Goal: Information Seeking & Learning: Learn about a topic

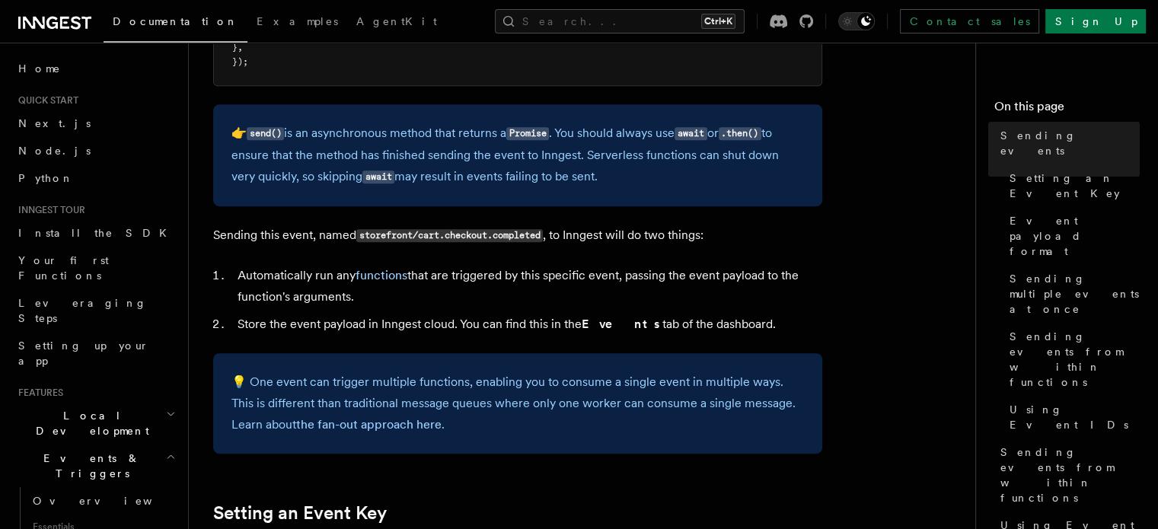
scroll to position [305, 0]
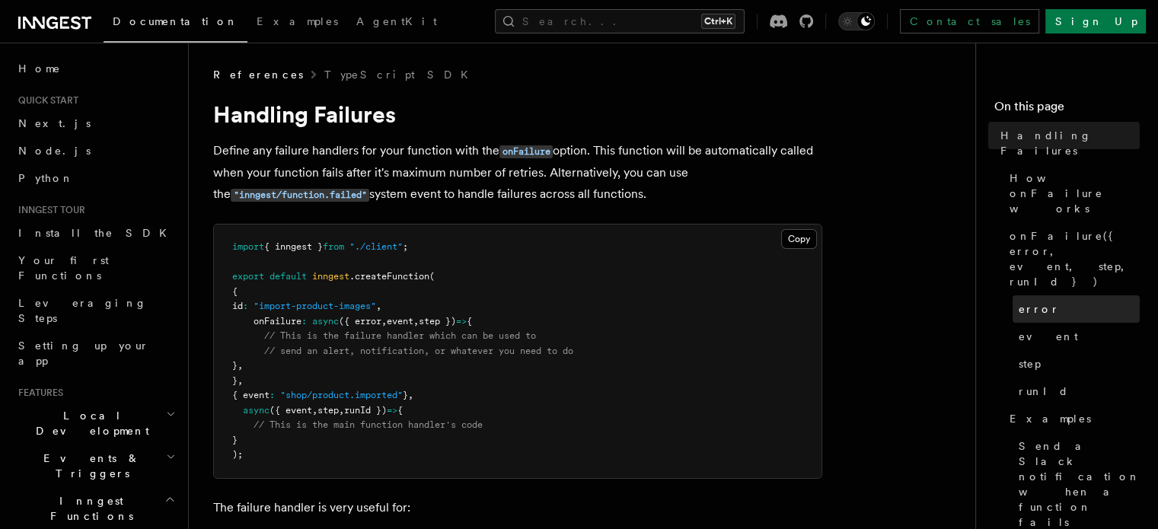
click at [1019, 302] on span "error" at bounding box center [1039, 309] width 41 height 15
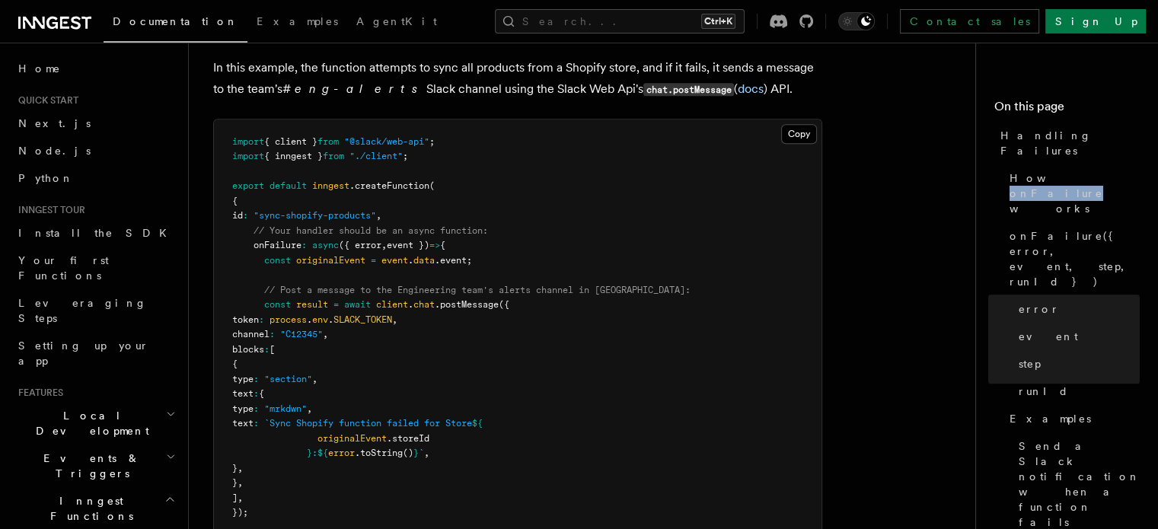
scroll to position [1822, 0]
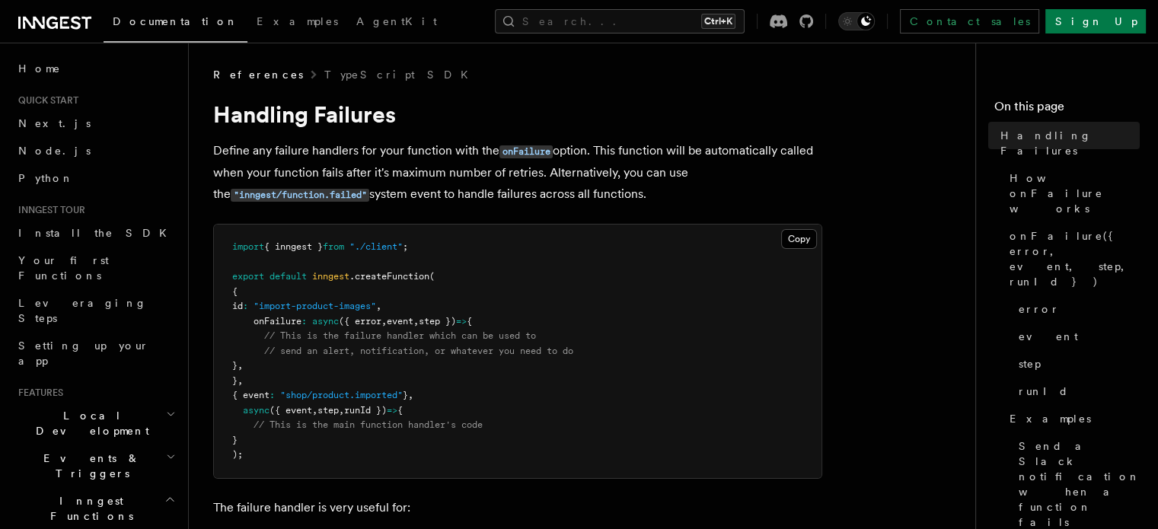
click at [519, 39] on div "Documentation Examples AgentKit Search... Ctrl+K Contact sales Sign Up" at bounding box center [579, 21] width 1158 height 43
click at [605, 30] on button "Search... Ctrl+K" at bounding box center [620, 21] width 250 height 24
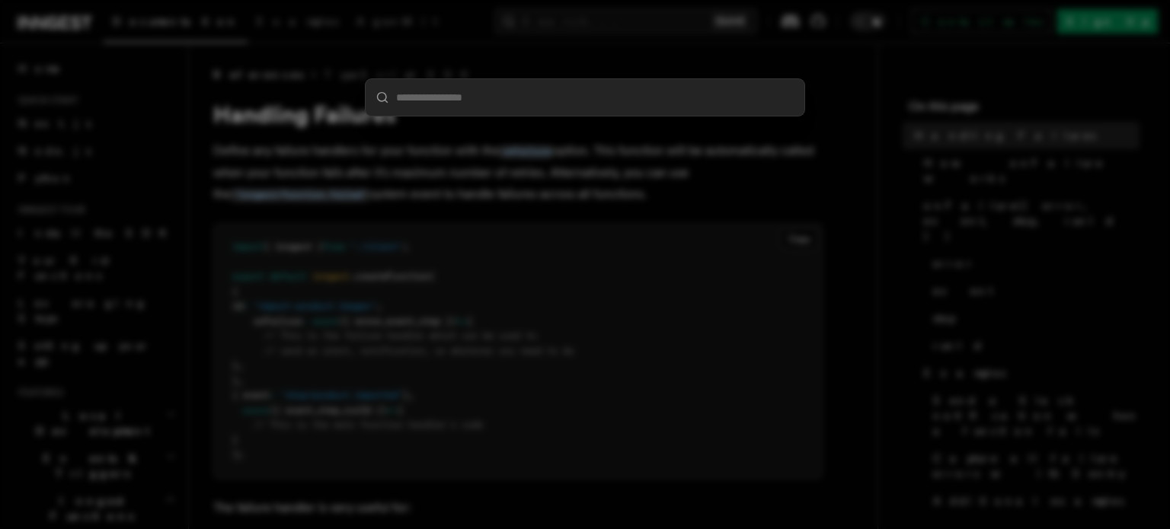
click at [494, 21] on div at bounding box center [585, 264] width 1170 height 529
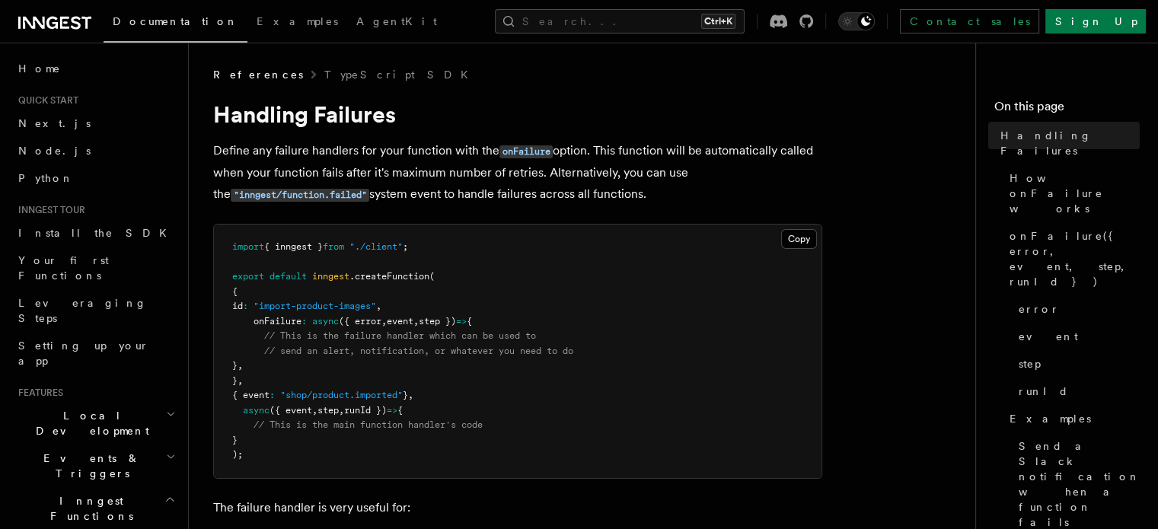
click at [484, 33] on div "Search... Ctrl+K Contact sales Sign Up" at bounding box center [814, 21] width 663 height 24
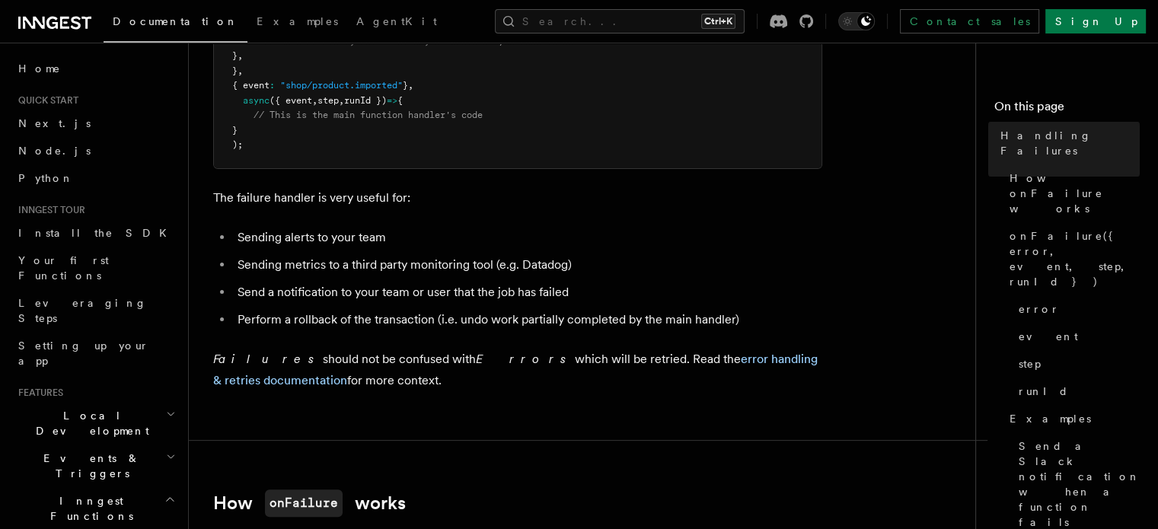
scroll to position [1177, 0]
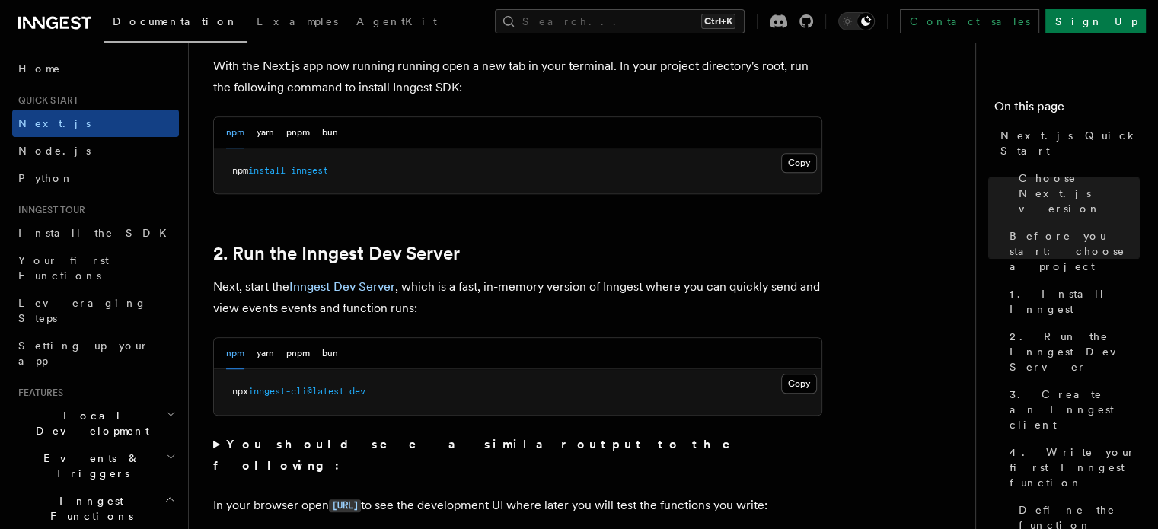
scroll to position [990, 0]
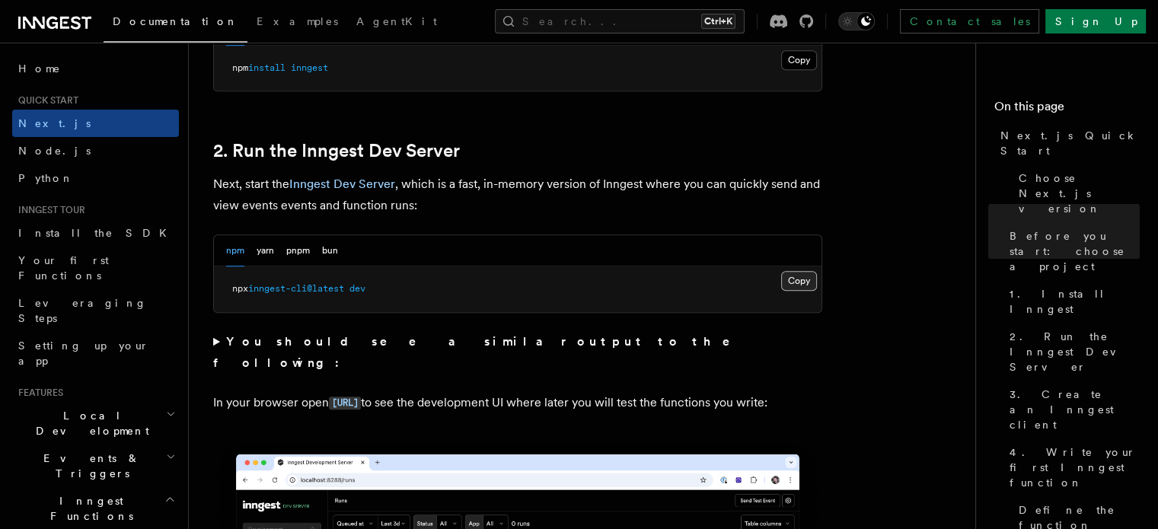
click at [795, 280] on button "Copy Copied" at bounding box center [799, 281] width 36 height 20
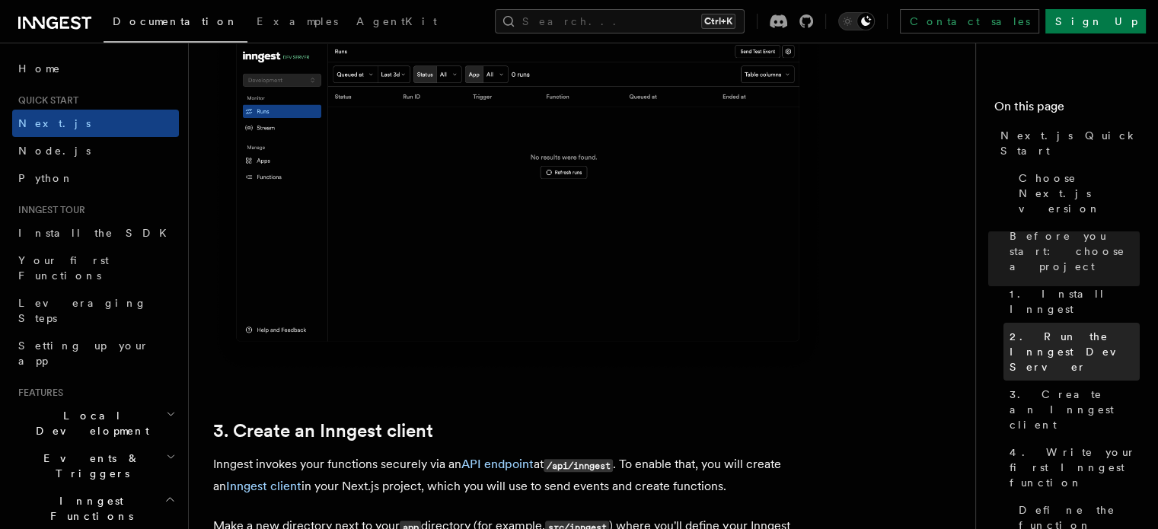
scroll to position [1676, 0]
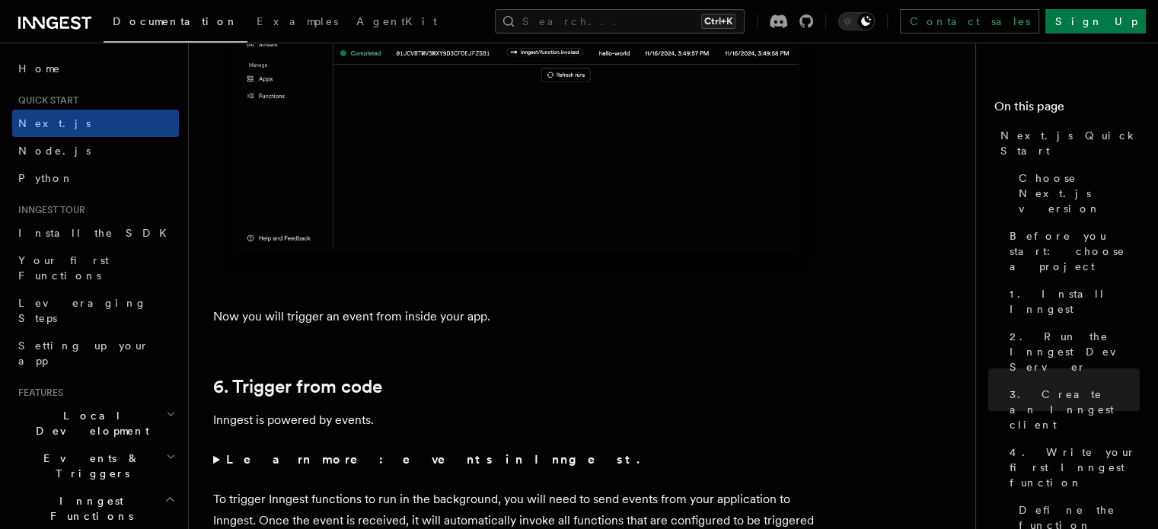
scroll to position [7569, 0]
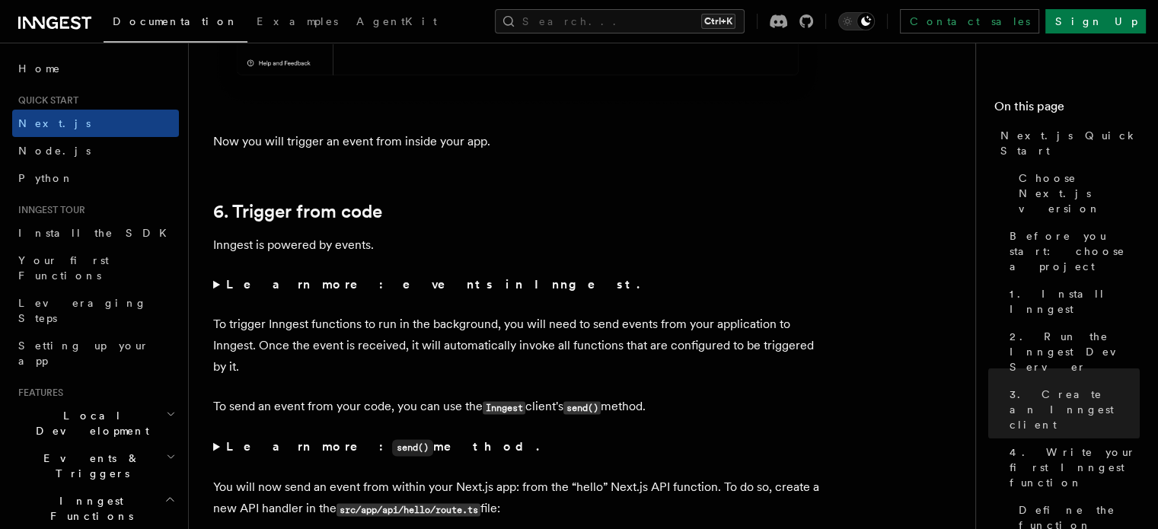
click at [216, 290] on summary "Learn more: events in Inngest." at bounding box center [517, 284] width 609 height 21
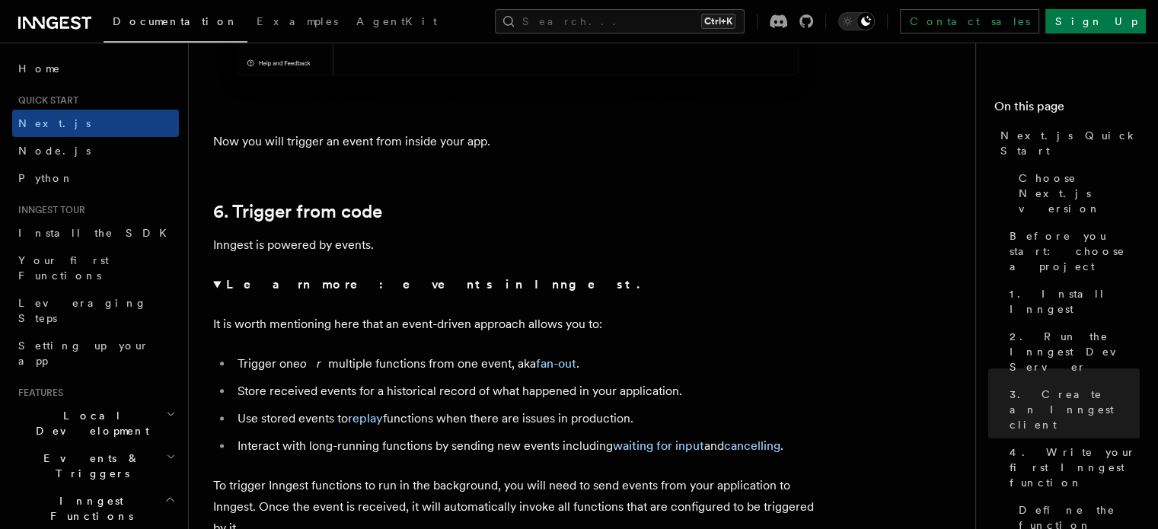
click at [261, 292] on strong "Learn more: events in Inngest." at bounding box center [434, 284] width 417 height 14
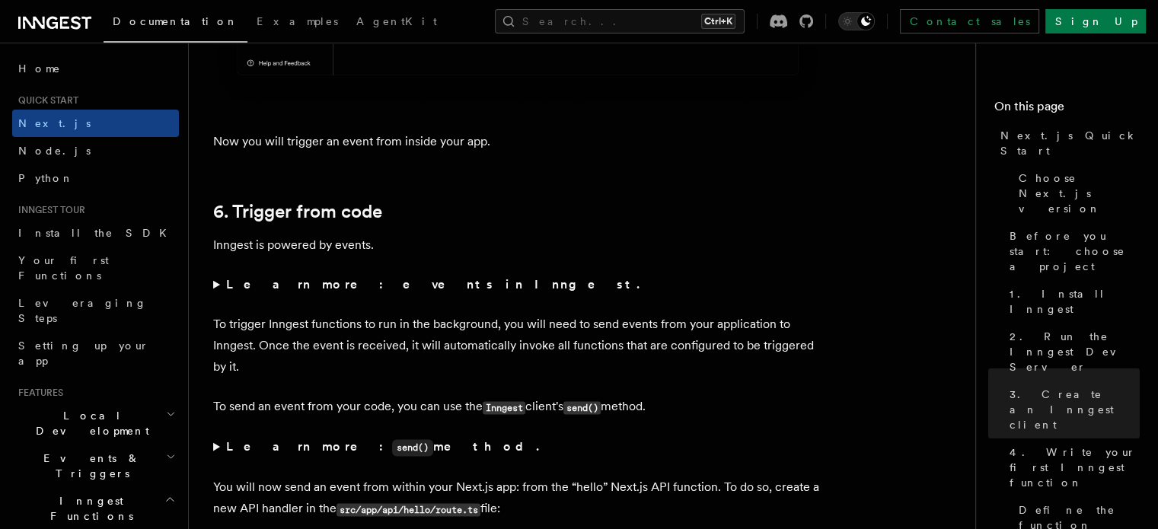
click at [226, 289] on strong "Learn more: events in Inngest." at bounding box center [434, 284] width 417 height 14
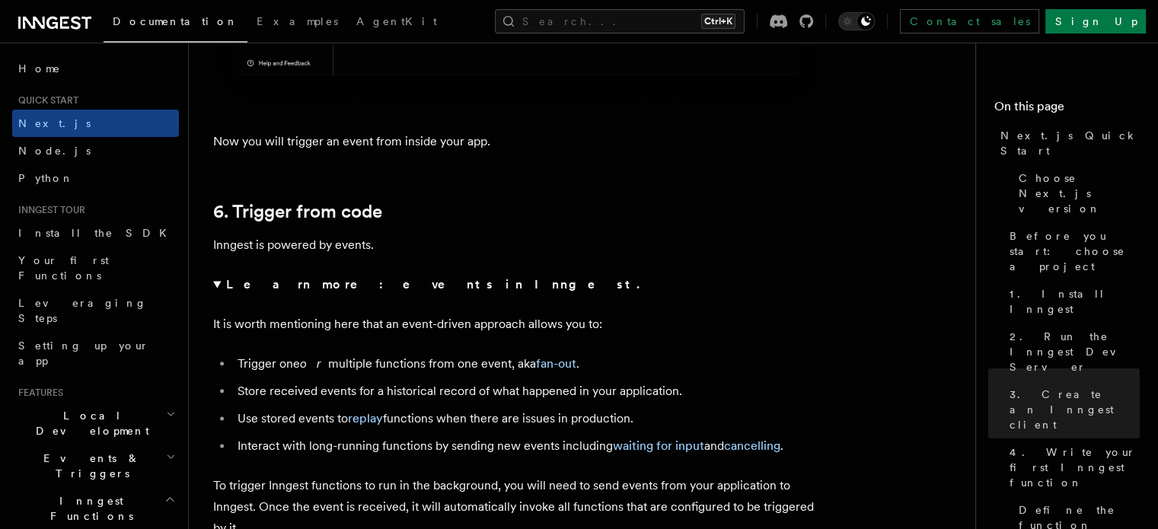
click at [232, 289] on strong "Learn more: events in Inngest." at bounding box center [434, 284] width 417 height 14
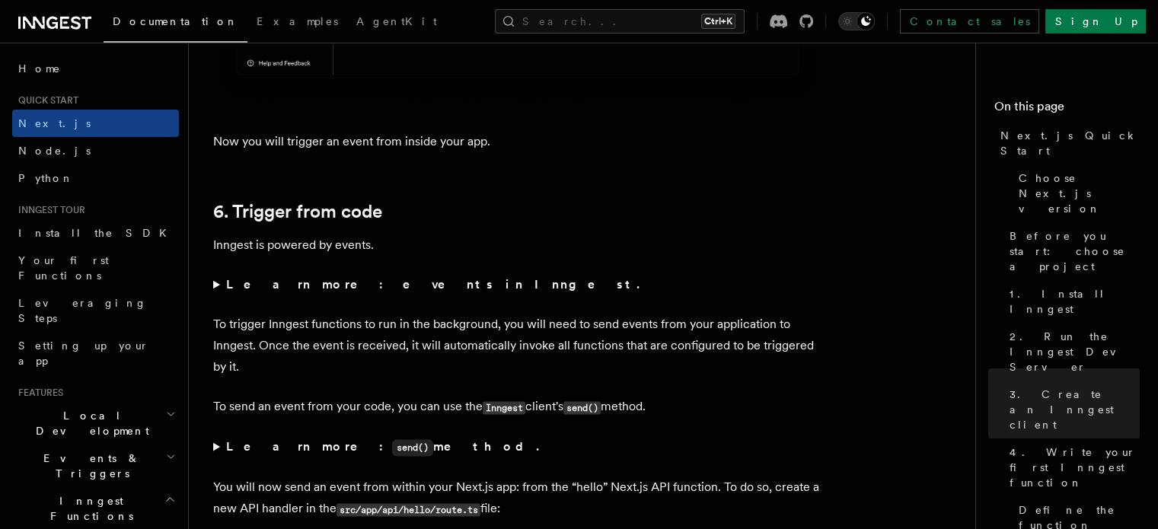
click at [324, 341] on p "To trigger Inngest functions to run in the background, you will need to send ev…" at bounding box center [517, 346] width 609 height 64
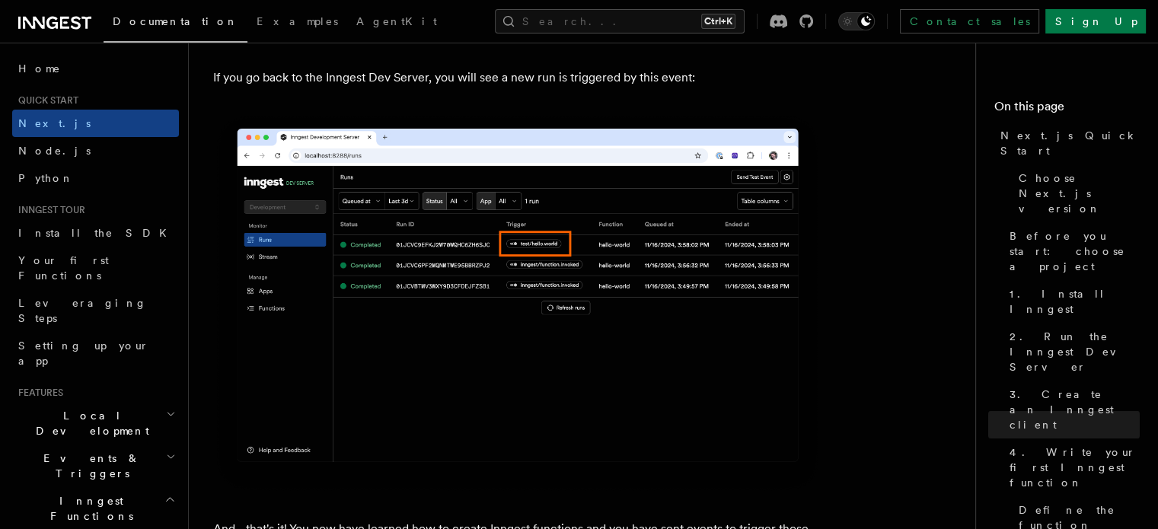
scroll to position [9092, 0]
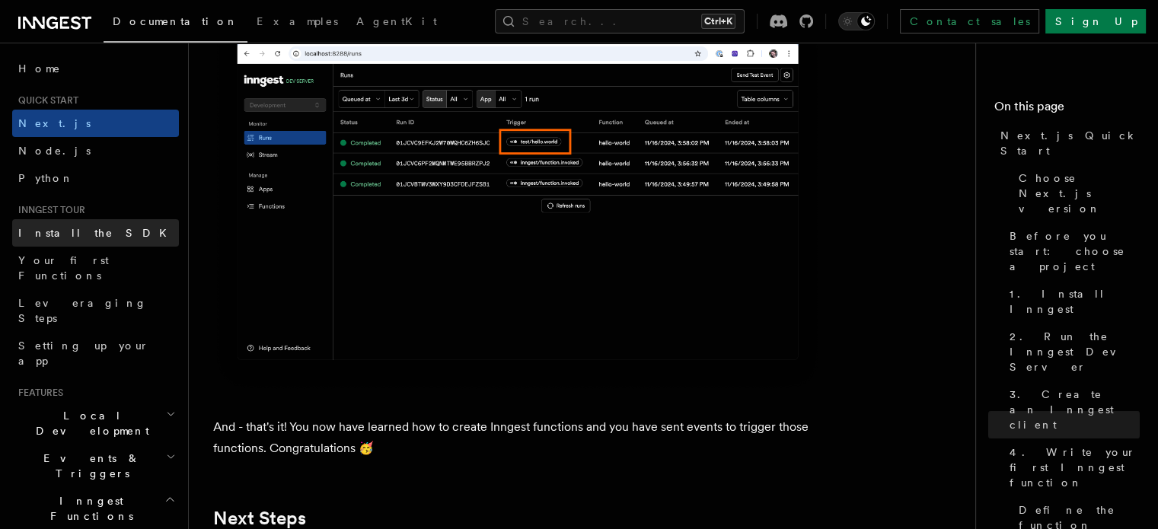
click at [91, 223] on link "Install the SDK" at bounding box center [95, 232] width 167 height 27
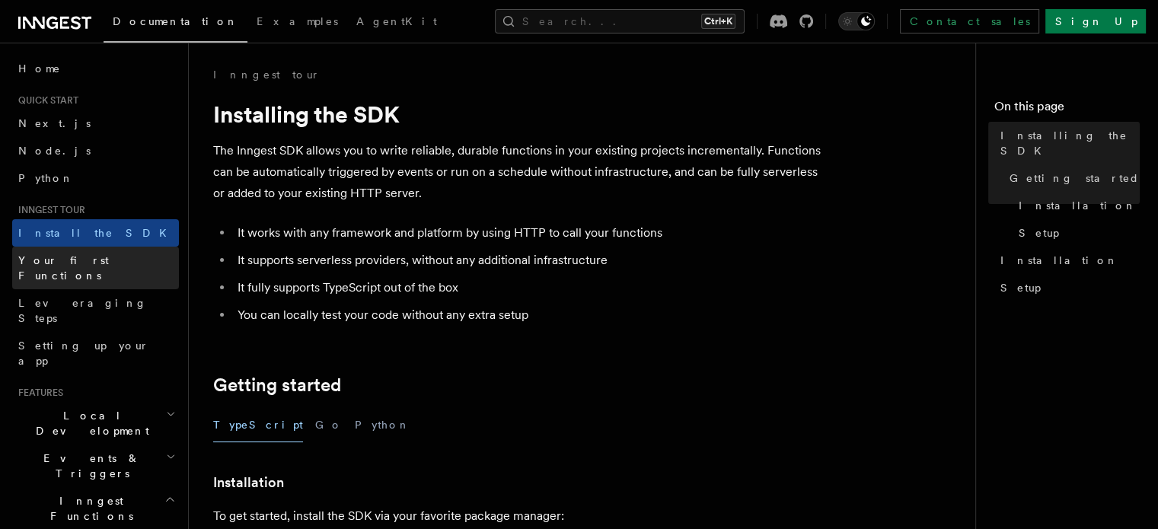
click at [113, 270] on link "Your first Functions" at bounding box center [95, 268] width 167 height 43
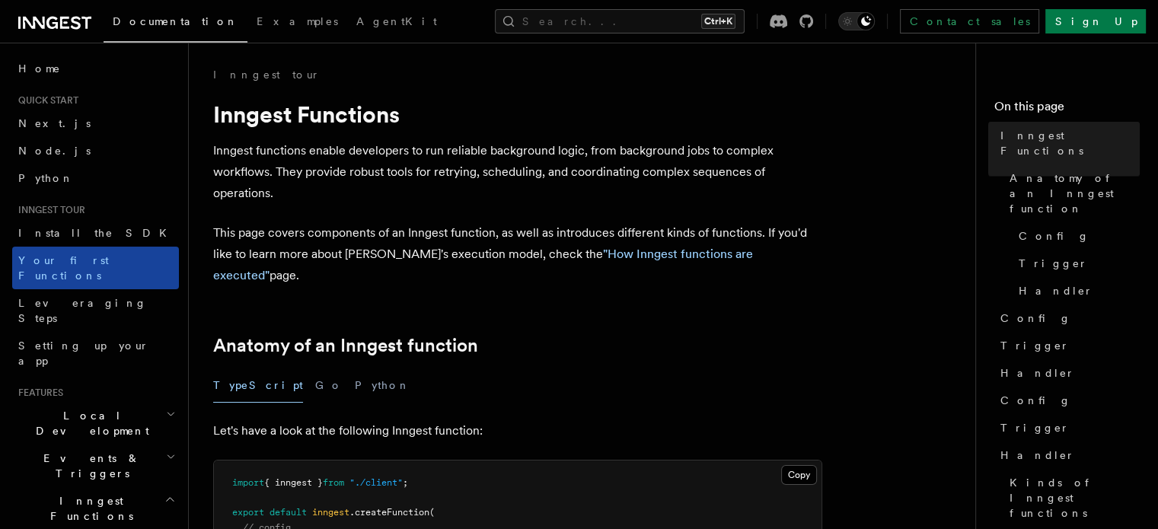
click at [109, 269] on link "Your first Functions" at bounding box center [95, 268] width 167 height 43
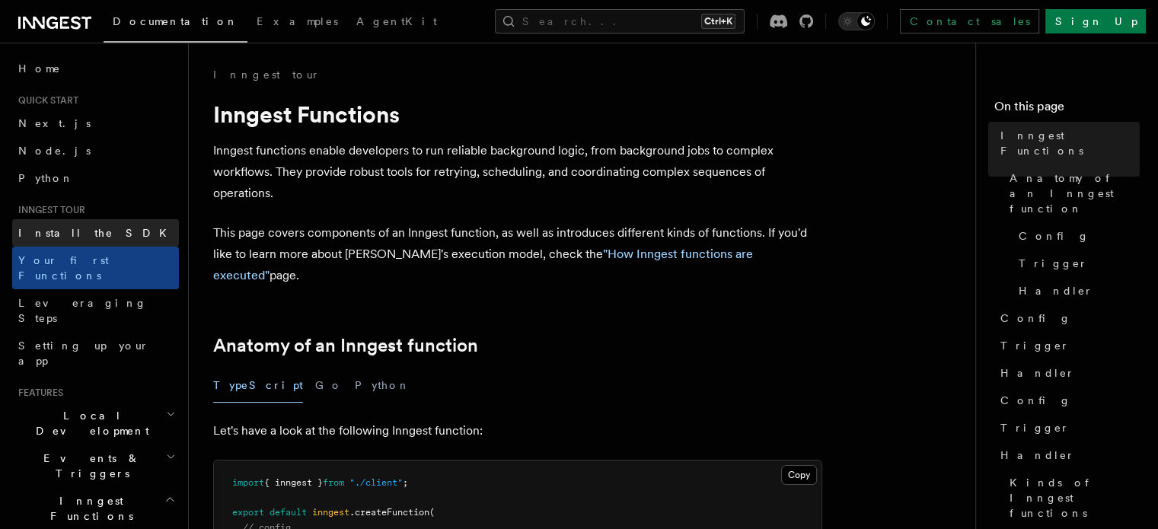
click at [123, 237] on link "Install the SDK" at bounding box center [95, 232] width 167 height 27
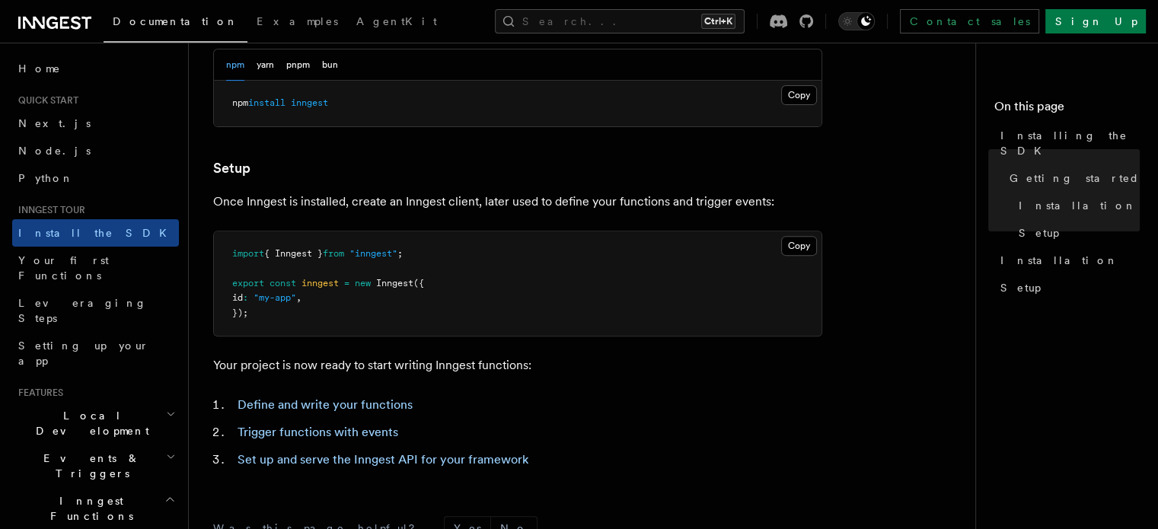
scroll to position [650, 0]
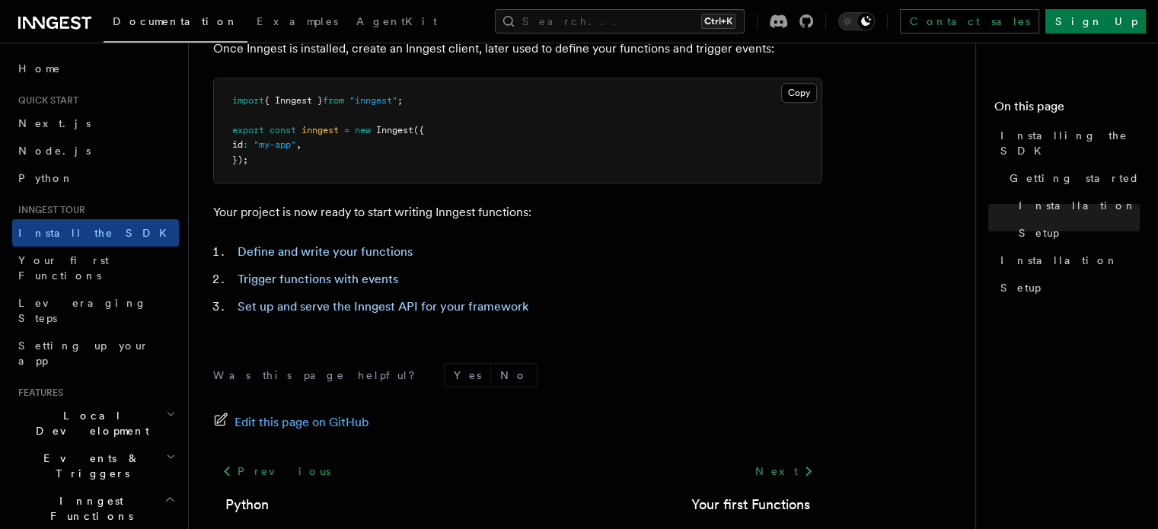
click at [839, 88] on article "Inngest tour Installing the SDK The Inngest SDK allows you to write reliable, d…" at bounding box center [588, 17] width 750 height 1200
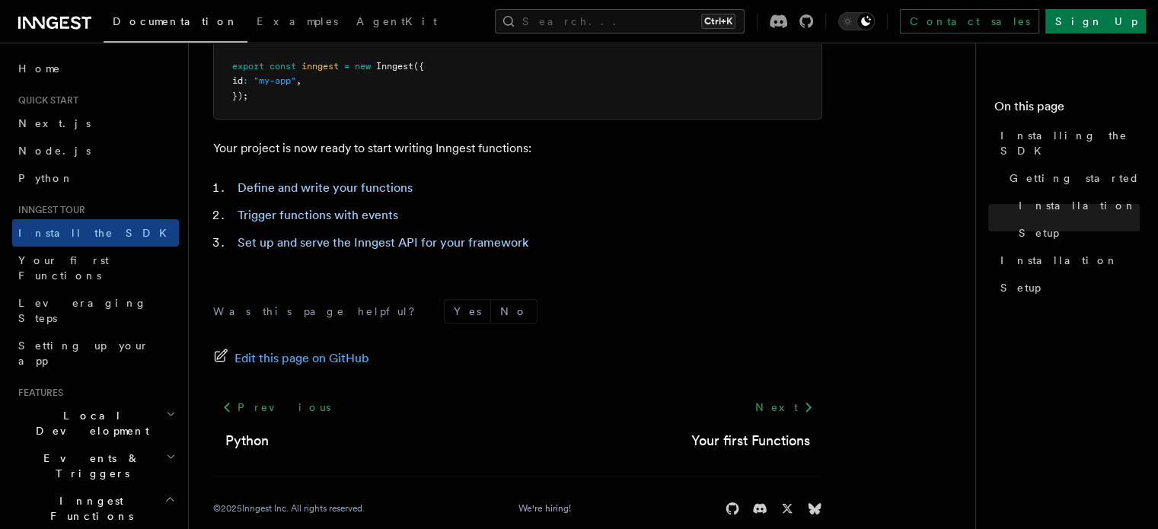
scroll to position [736, 0]
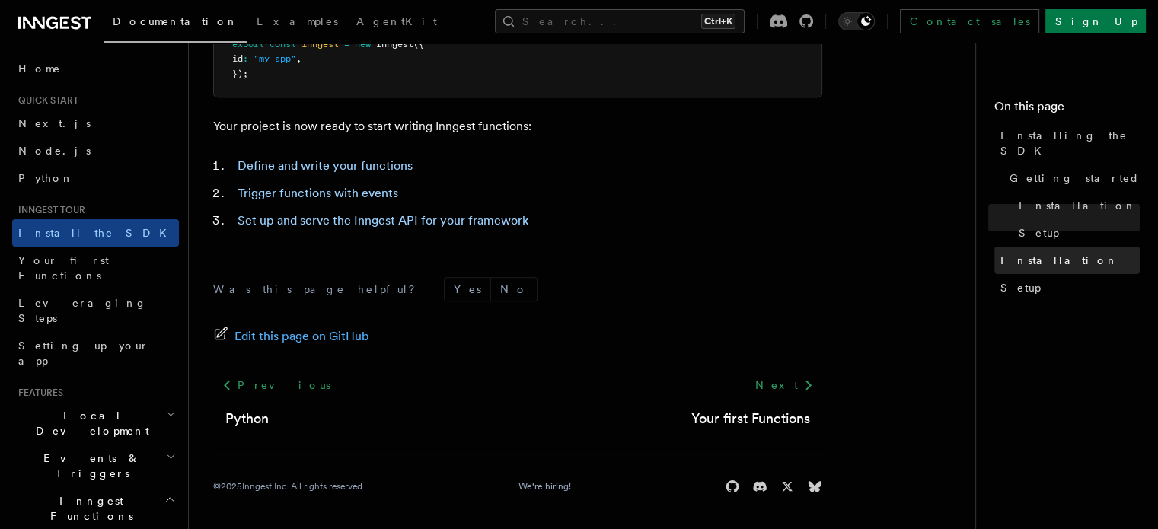
click at [1001, 253] on span "Installation" at bounding box center [1060, 260] width 118 height 15
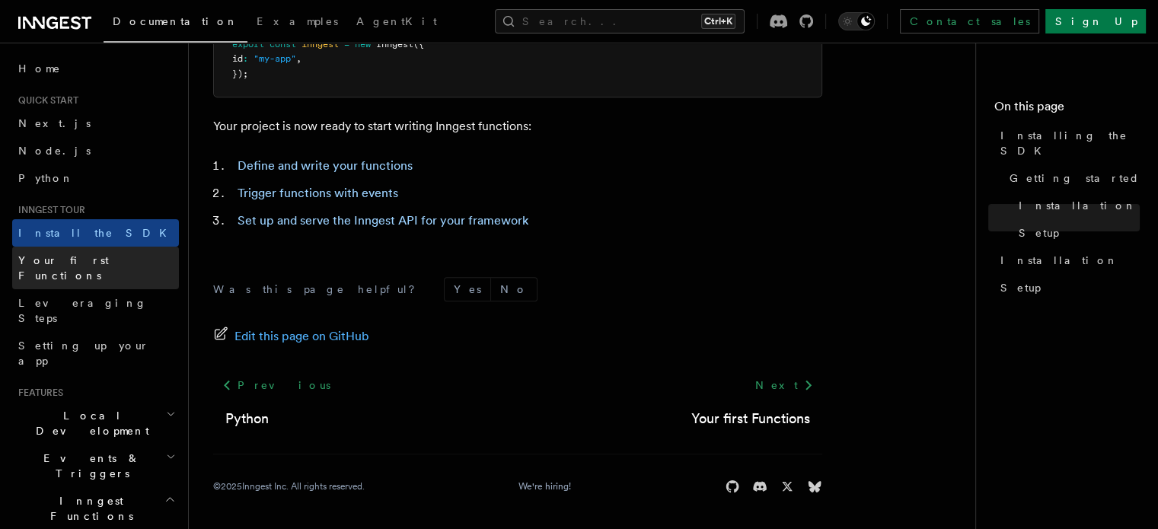
click at [84, 264] on span "Your first Functions" at bounding box center [63, 267] width 91 height 27
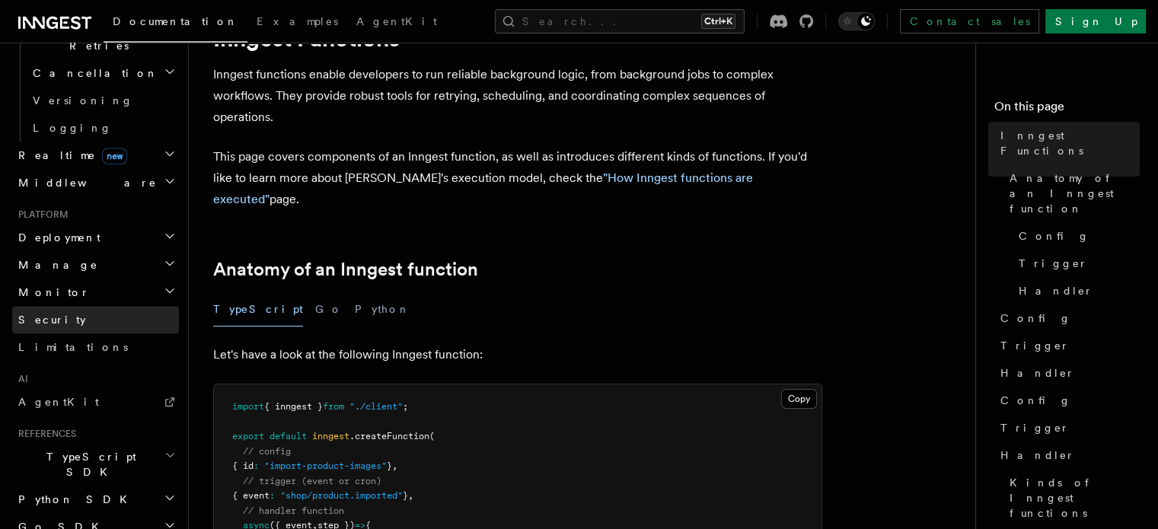
scroll to position [689, 0]
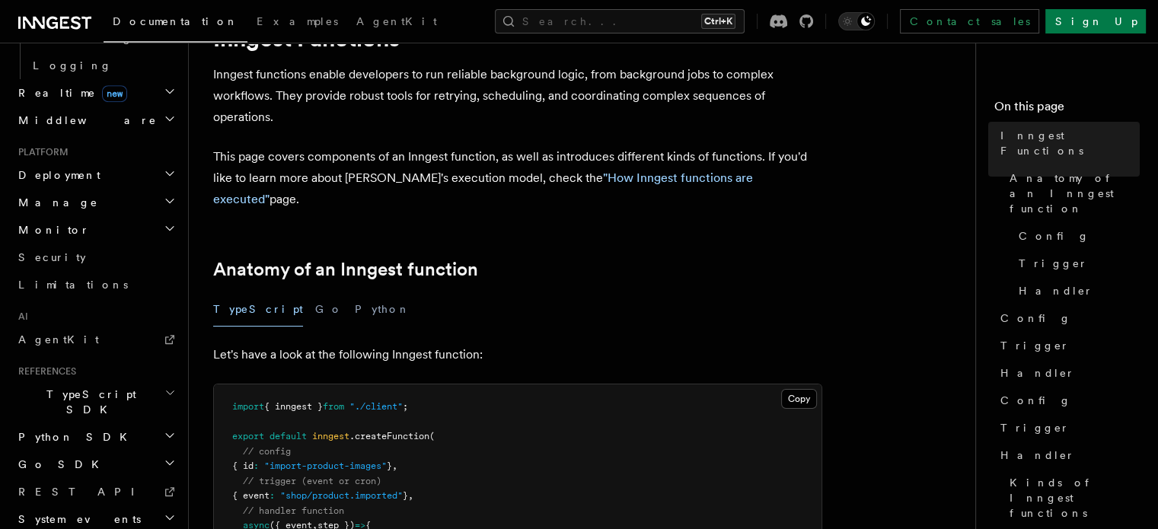
click at [165, 387] on icon "button" at bounding box center [170, 393] width 11 height 12
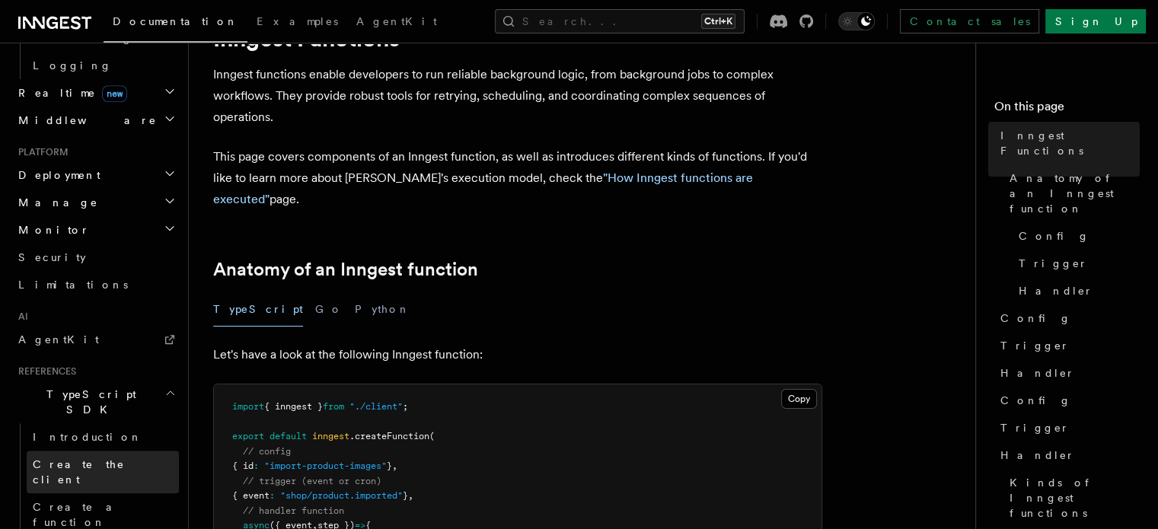
click at [117, 451] on link "Create the client" at bounding box center [103, 472] width 152 height 43
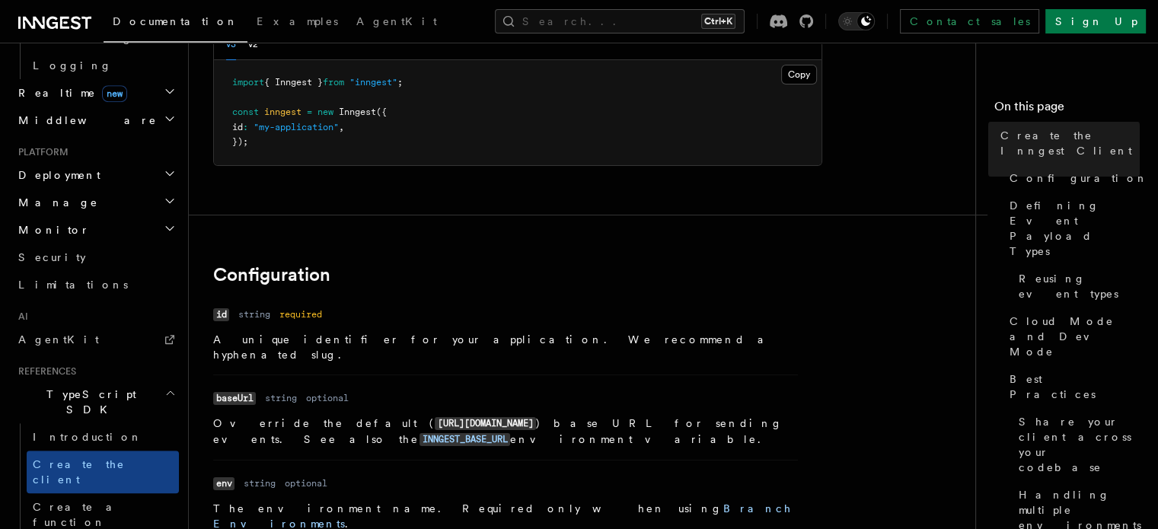
scroll to position [305, 0]
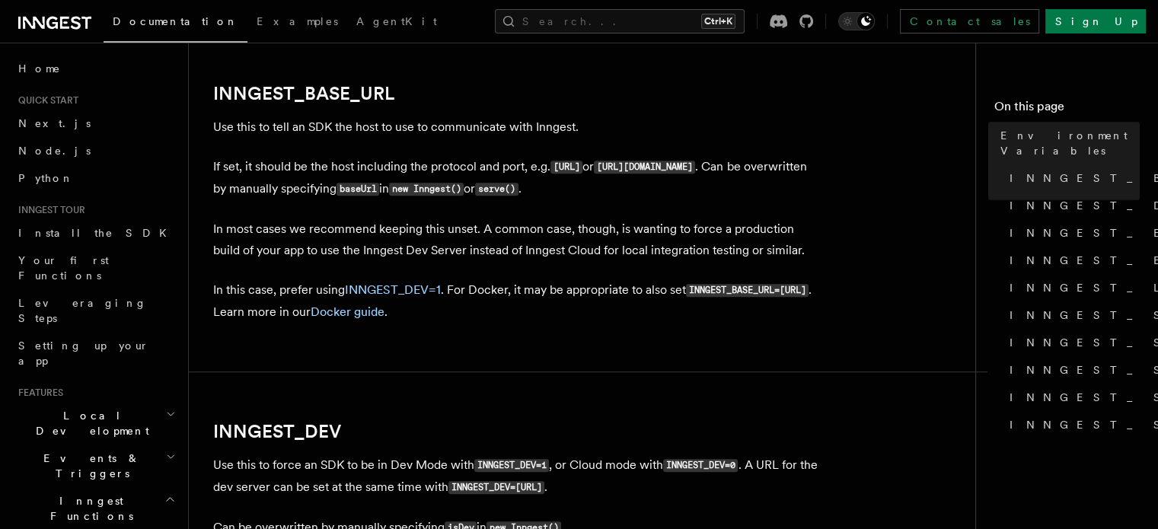
scroll to position [803, 0]
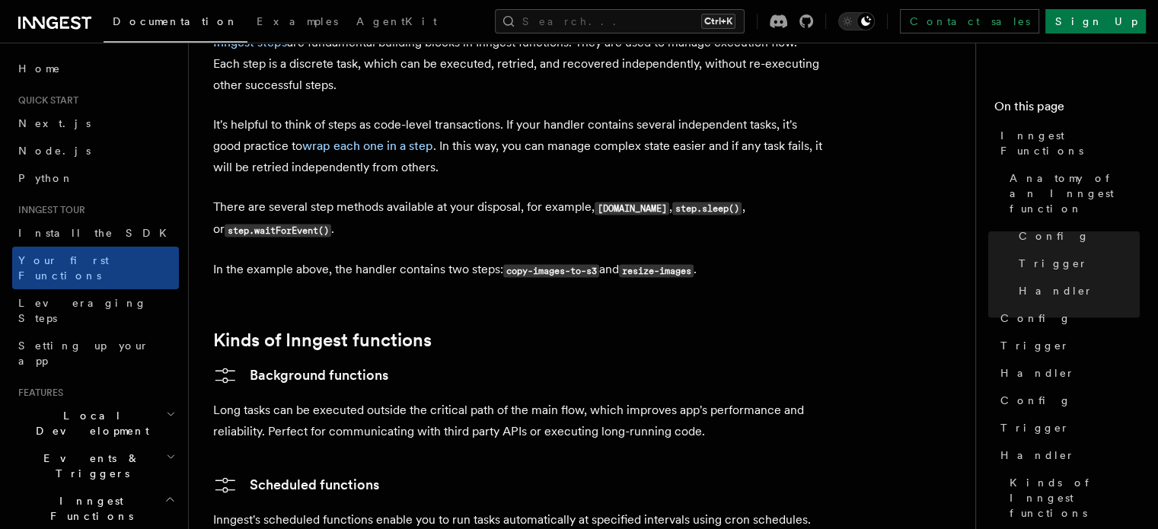
scroll to position [2285, 0]
